Goal: Find specific page/section: Locate item on page

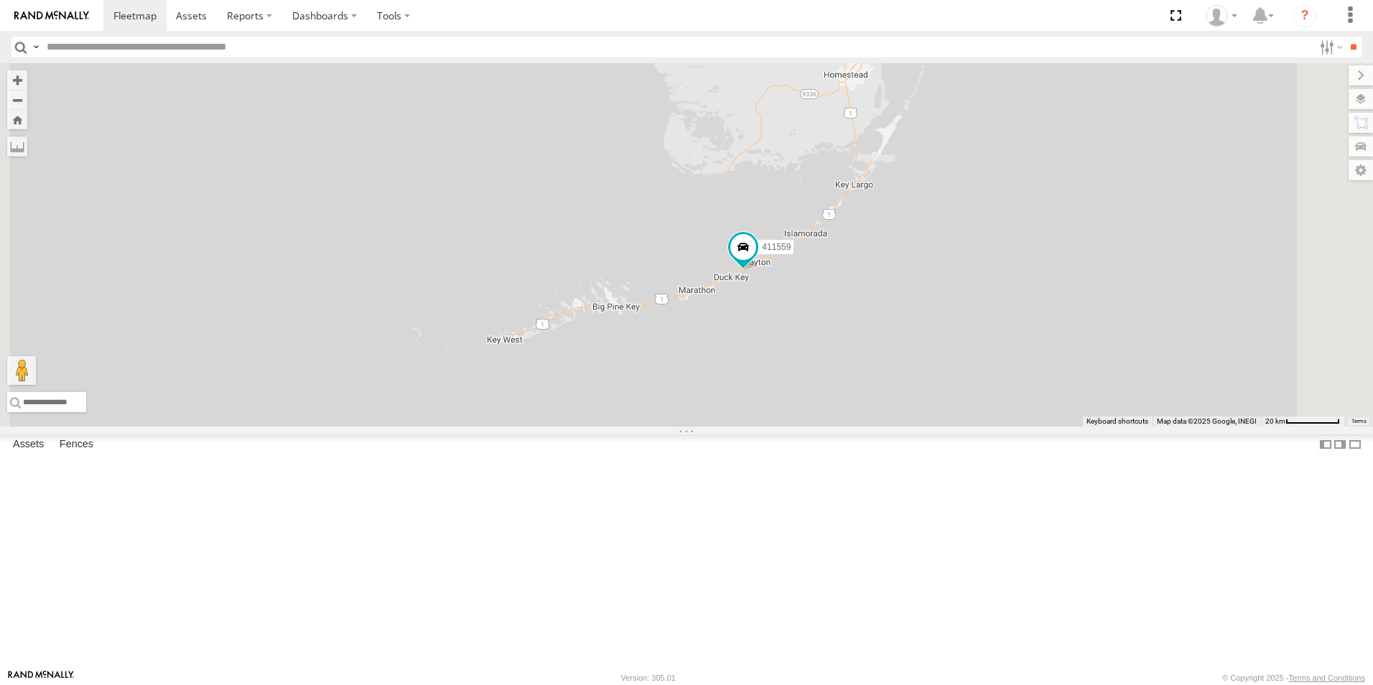
drag, startPoint x: 1121, startPoint y: 465, endPoint x: 1160, endPoint y: 215, distance: 252.9
click at [1160, 215] on div "554627 500914 Van #1 411557 554628 2 411559 411560" at bounding box center [686, 244] width 1373 height 363
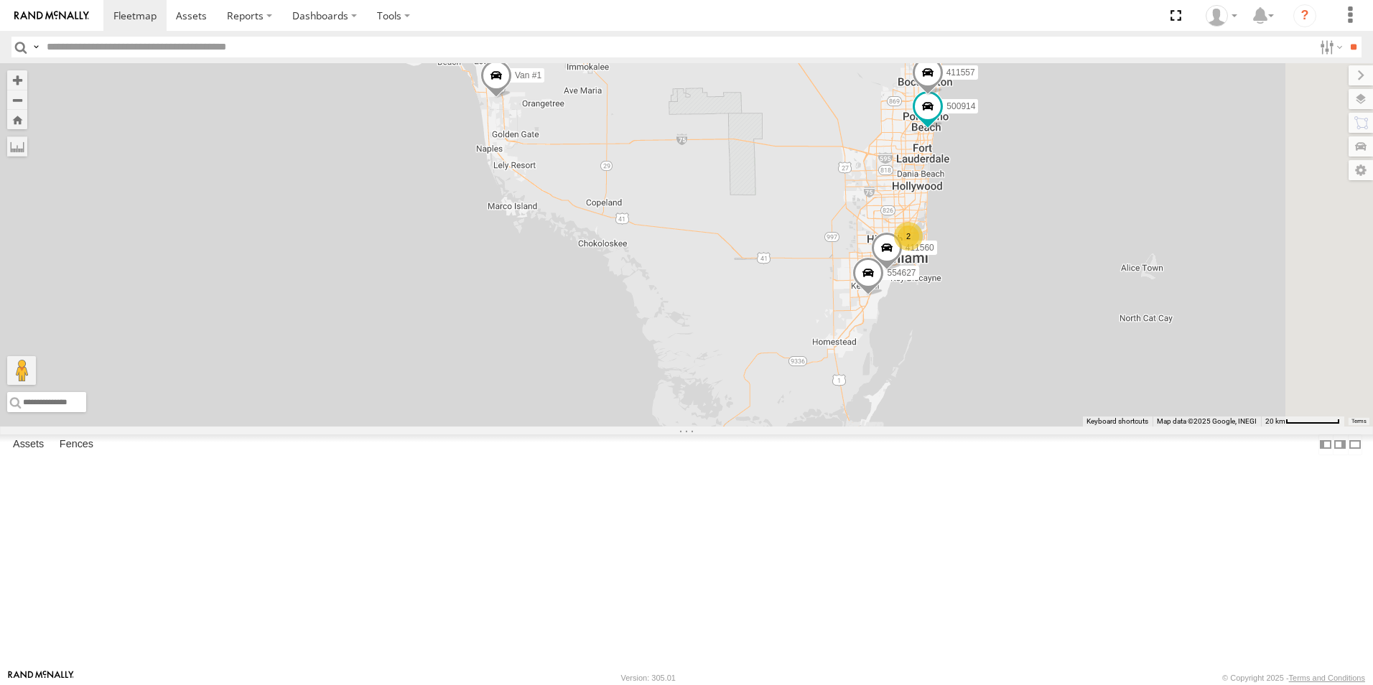
drag, startPoint x: 1105, startPoint y: 346, endPoint x: 1094, endPoint y: 529, distance: 182.8
click at [1103, 427] on div "554627 500914 Van #1 411557 554628 2 411559 411560" at bounding box center [686, 244] width 1373 height 363
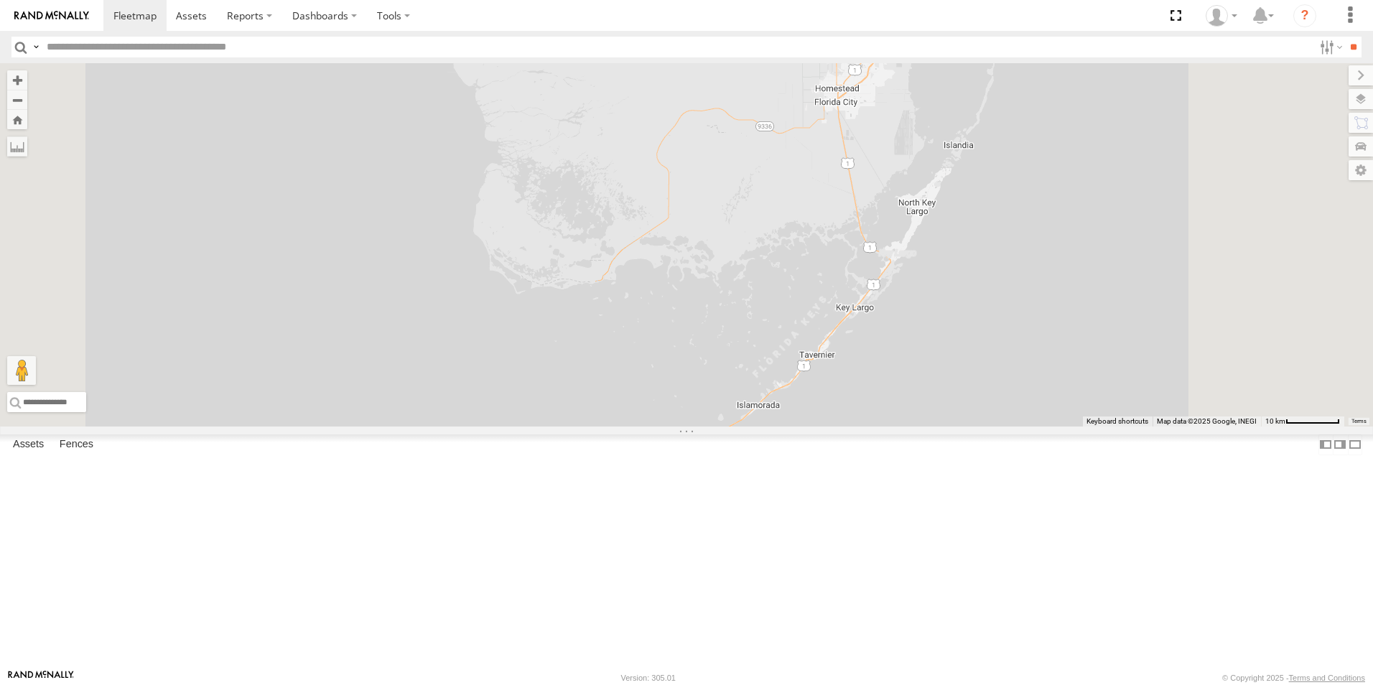
drag, startPoint x: 993, startPoint y: 572, endPoint x: 945, endPoint y: 351, distance: 225.5
click at [955, 346] on div "554627 500914 Van #1 411557 554628 411559 411560 500913 411558" at bounding box center [686, 244] width 1373 height 363
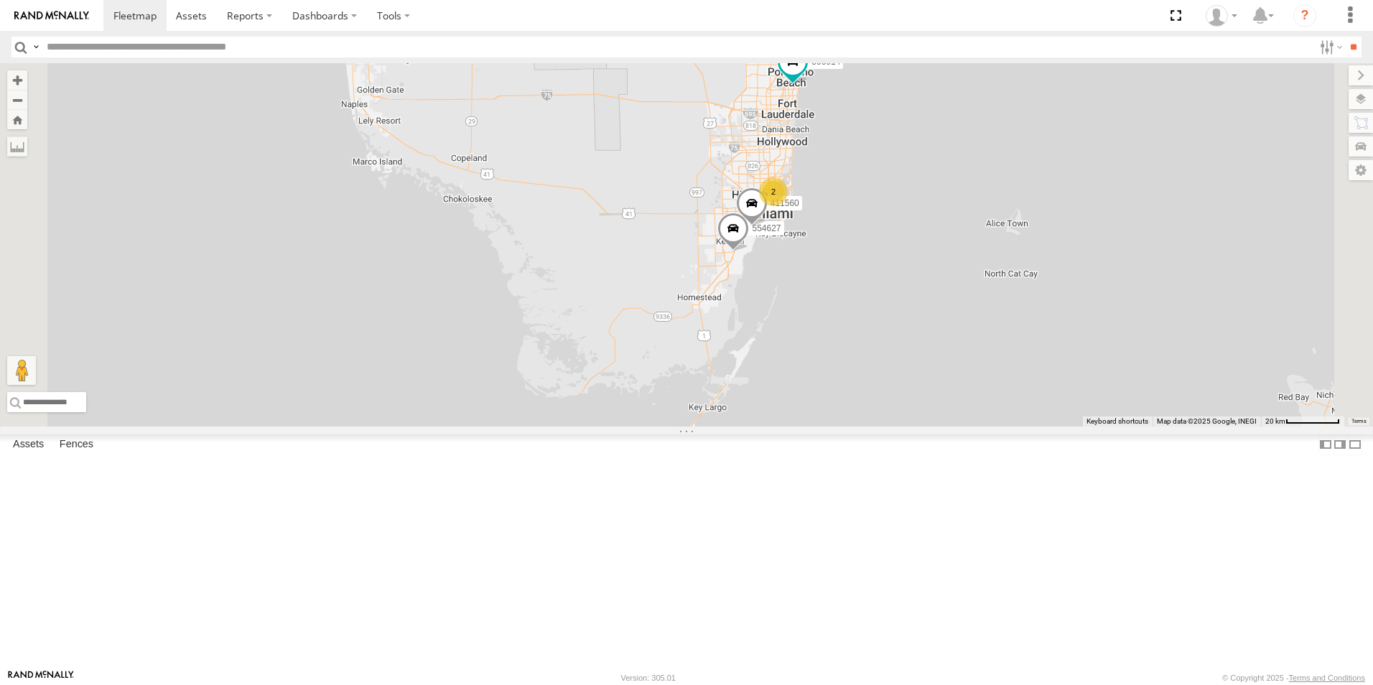
drag, startPoint x: 1022, startPoint y: 409, endPoint x: 980, endPoint y: 525, distance: 123.2
click at [988, 427] on div "554627 500914 Van #1 411557 554628 411559 411560 2" at bounding box center [686, 244] width 1373 height 363
